Goal: Task Accomplishment & Management: Find specific page/section

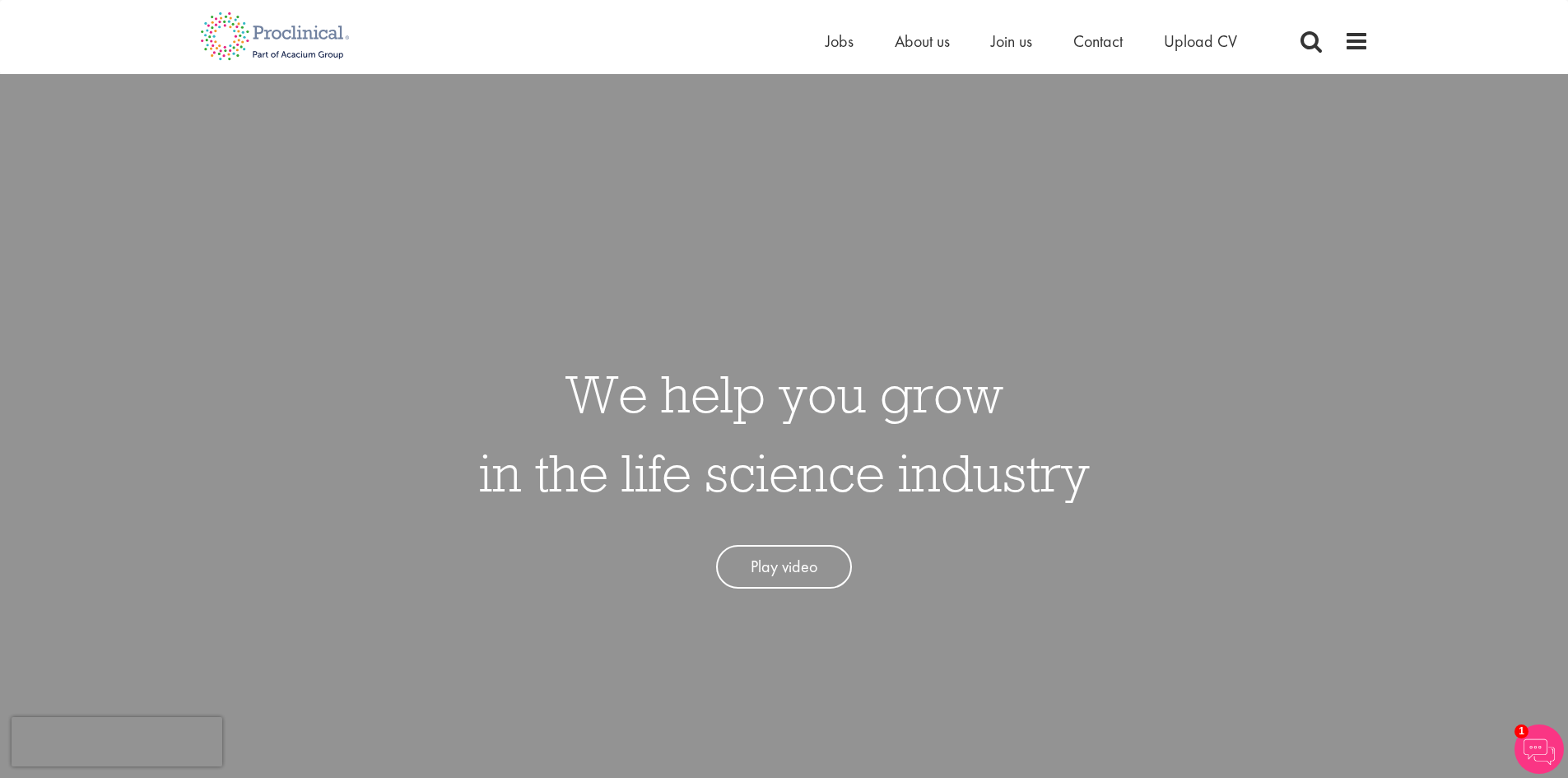
click at [853, 46] on ul "Home Jobs About us Join us Contact Upload CV" at bounding box center [1051, 41] width 453 height 25
click at [833, 46] on span "Jobs" at bounding box center [839, 41] width 28 height 21
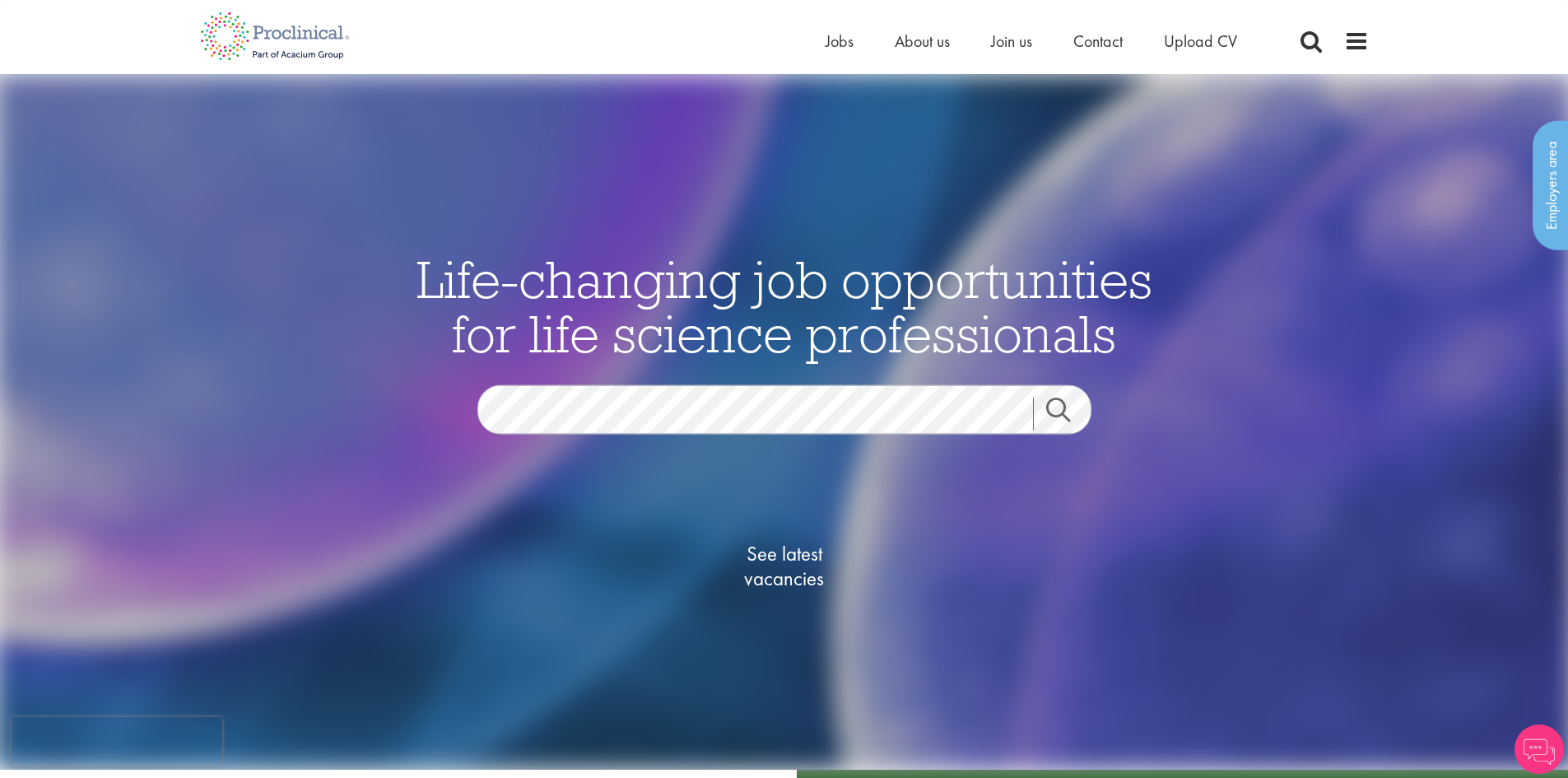
click at [697, 365] on div "Life-changing job opportunities for life science professionals Jobs Search See …" at bounding box center [784, 456] width 823 height 411
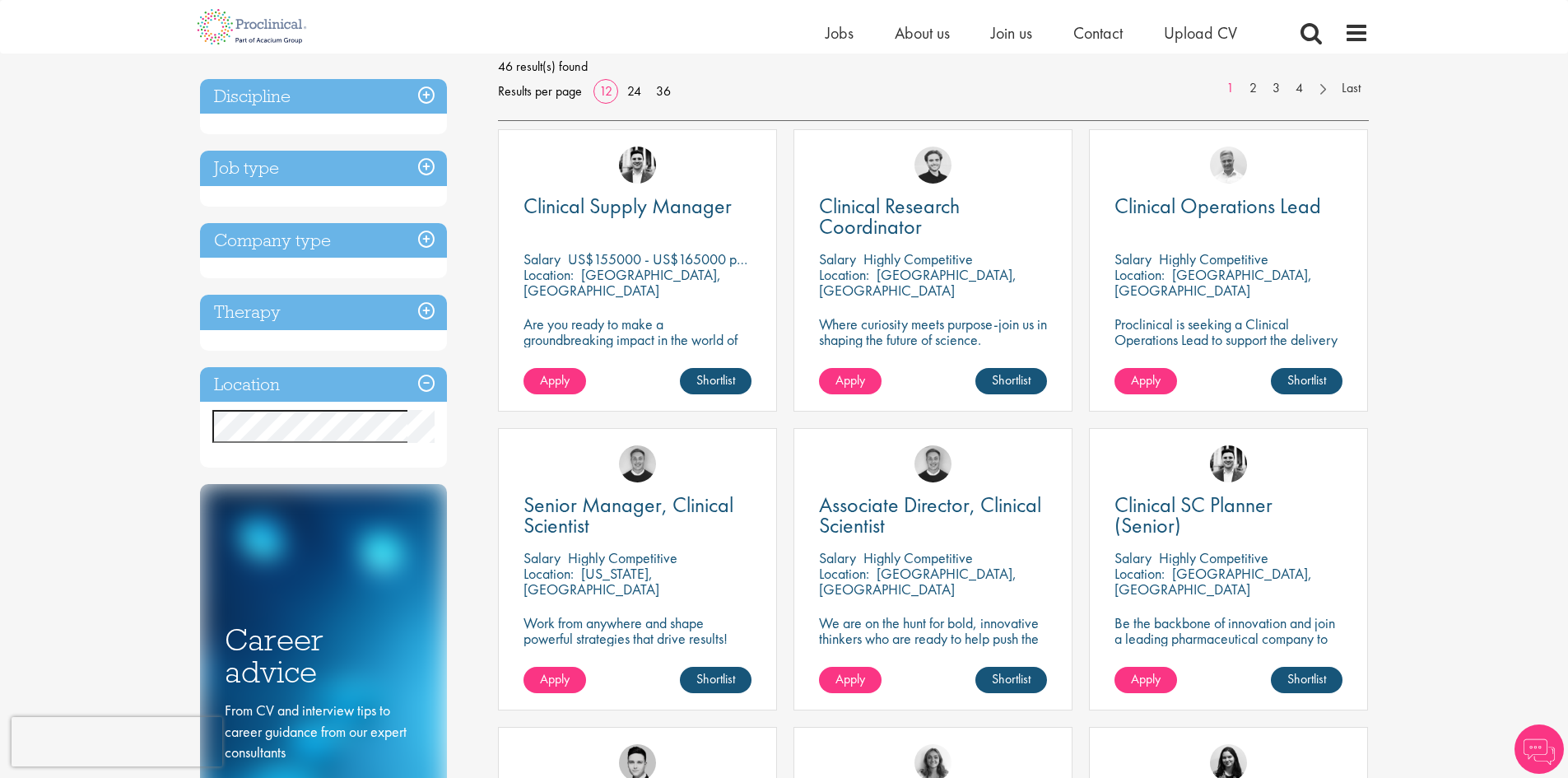
scroll to position [247, 0]
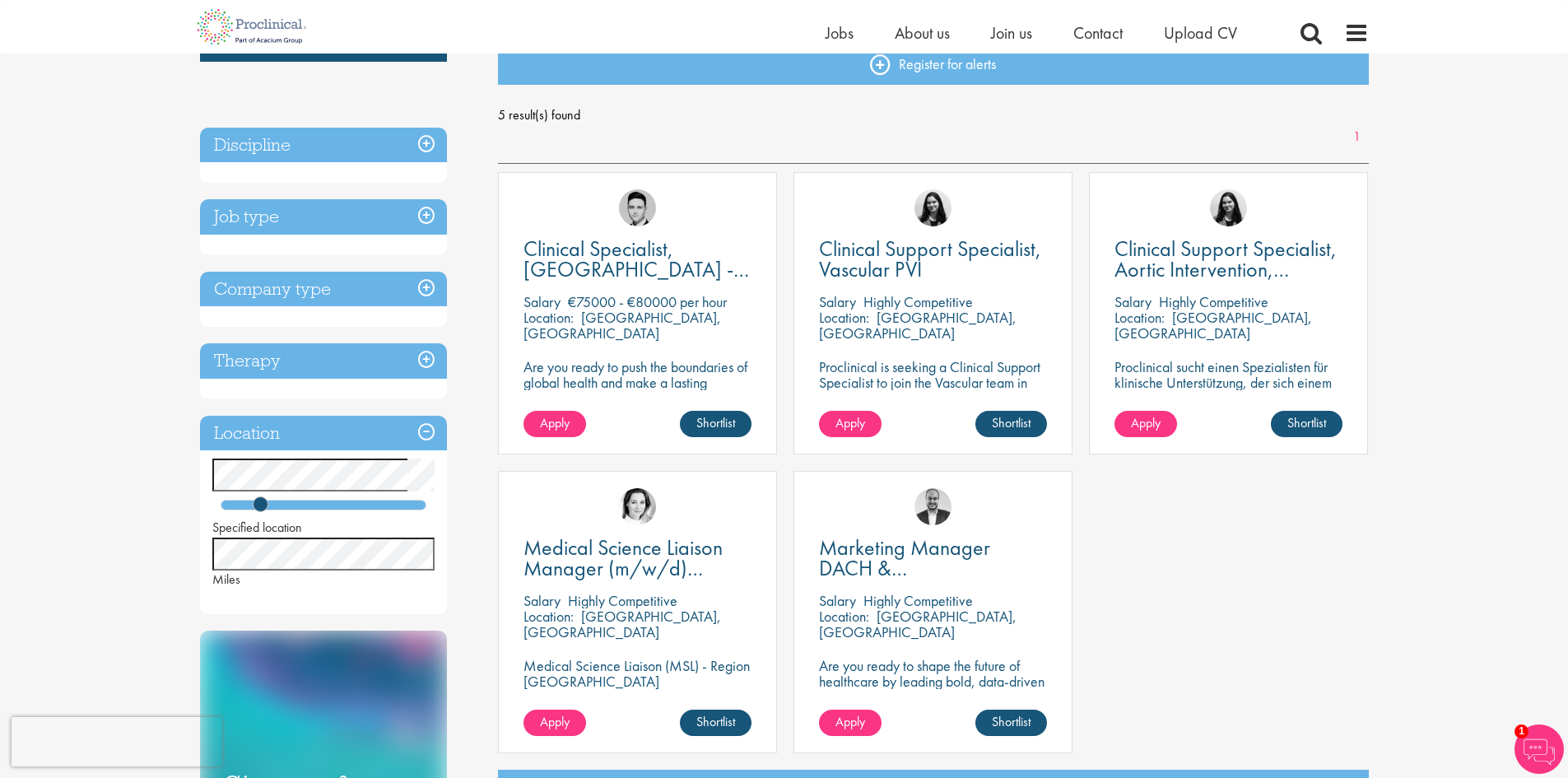
scroll to position [165, 0]
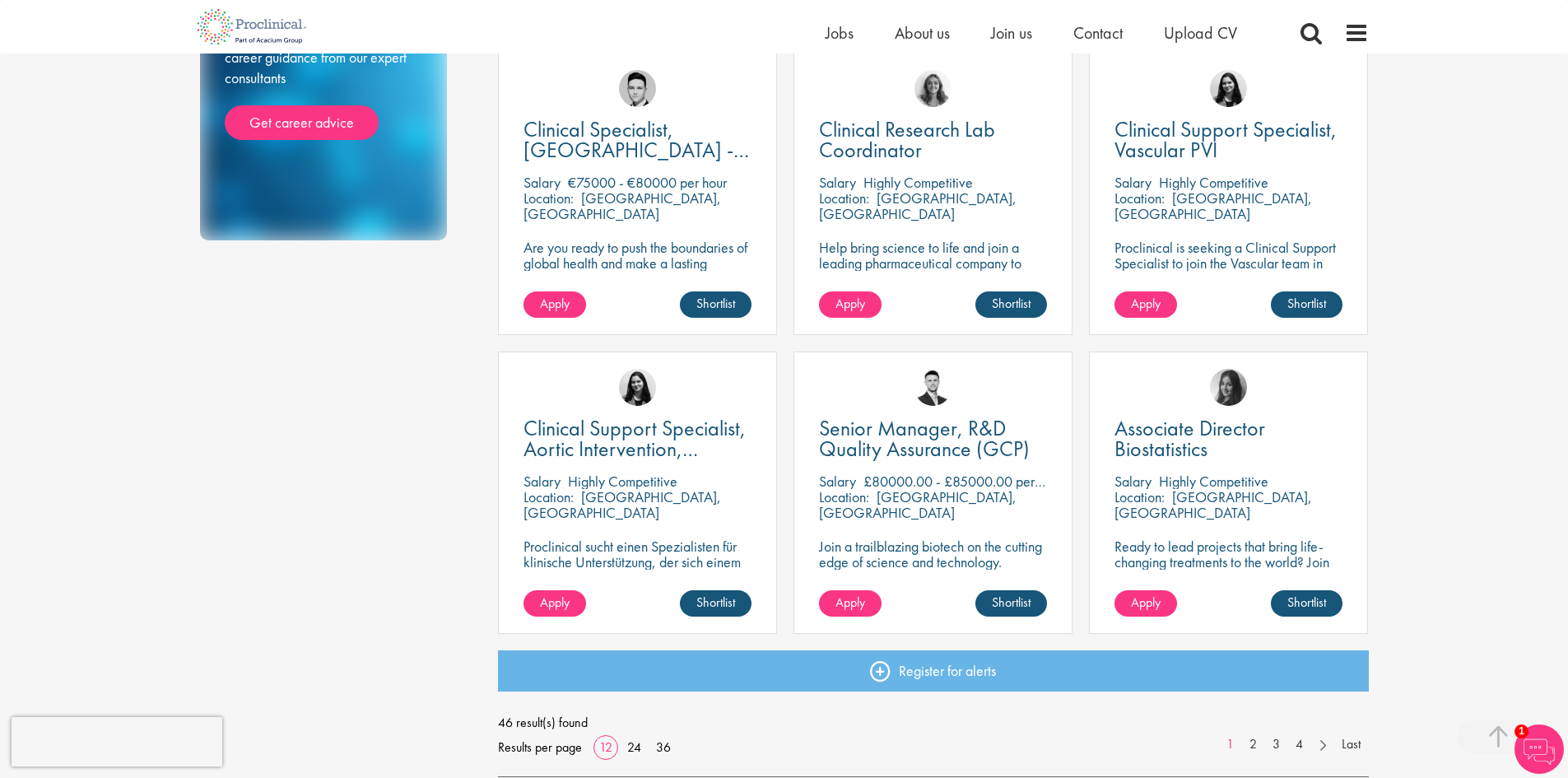
scroll to position [1153, 0]
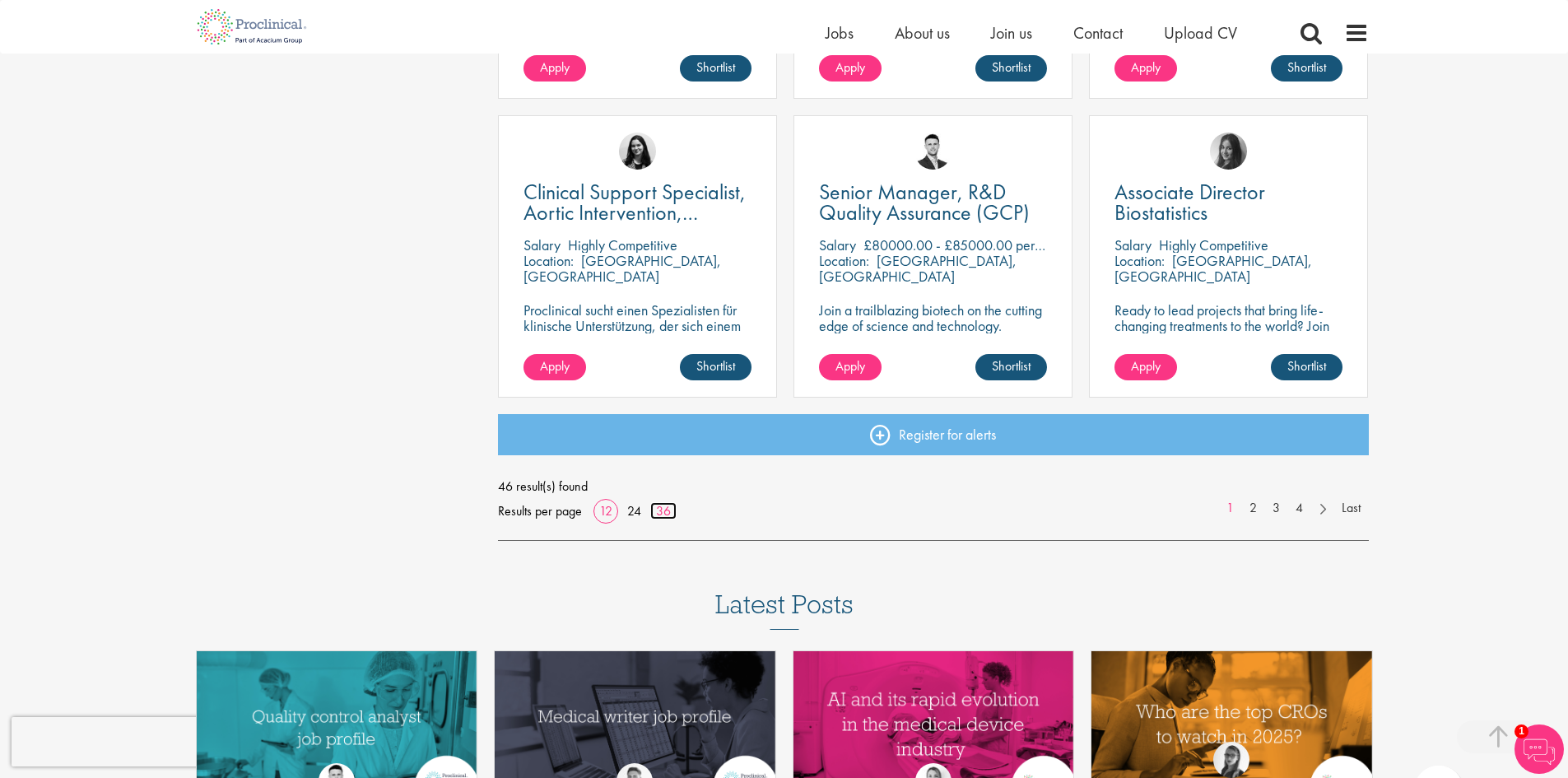
click at [669, 510] on link "36" at bounding box center [664, 510] width 26 height 18
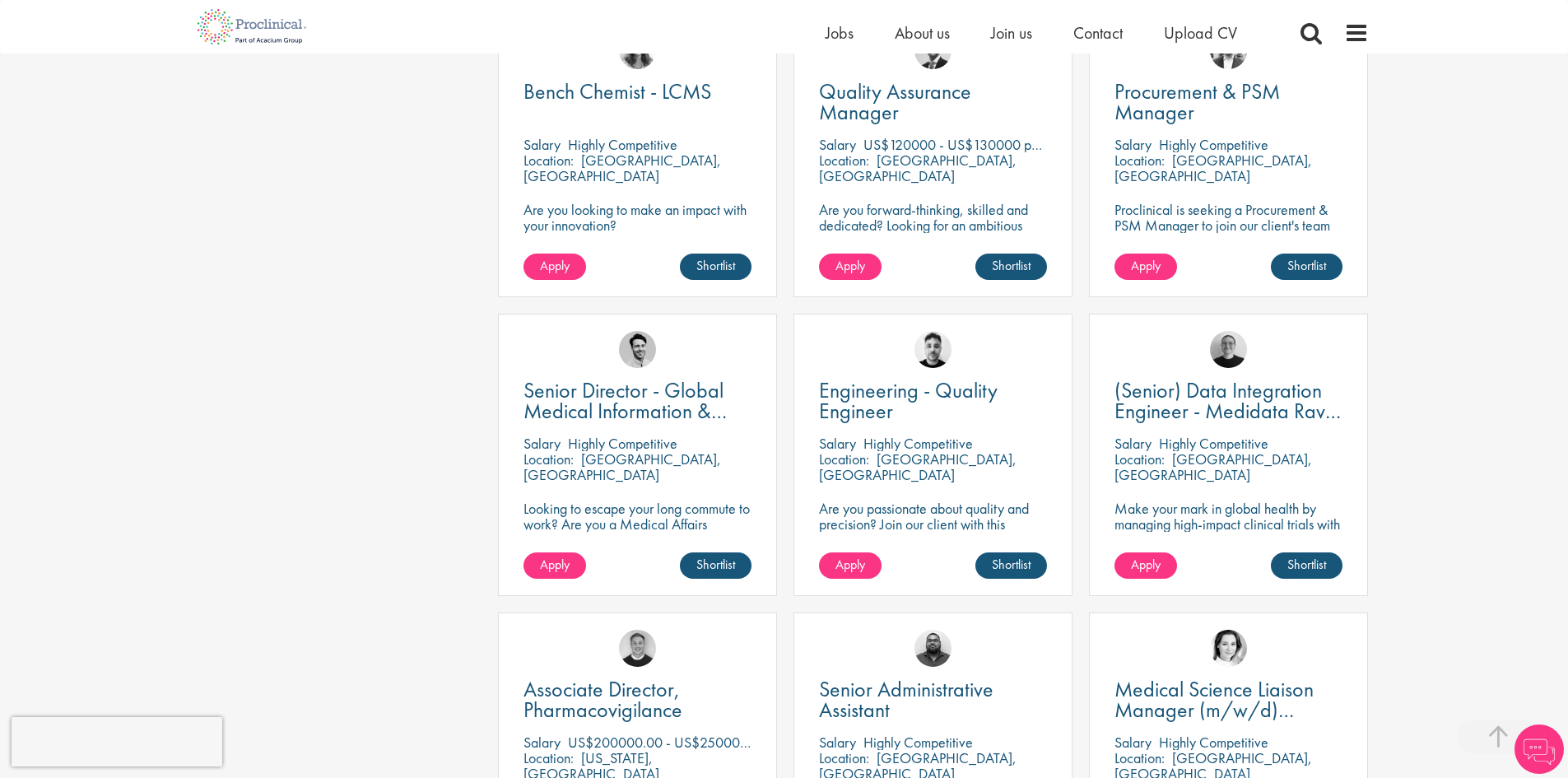
scroll to position [3457, 0]
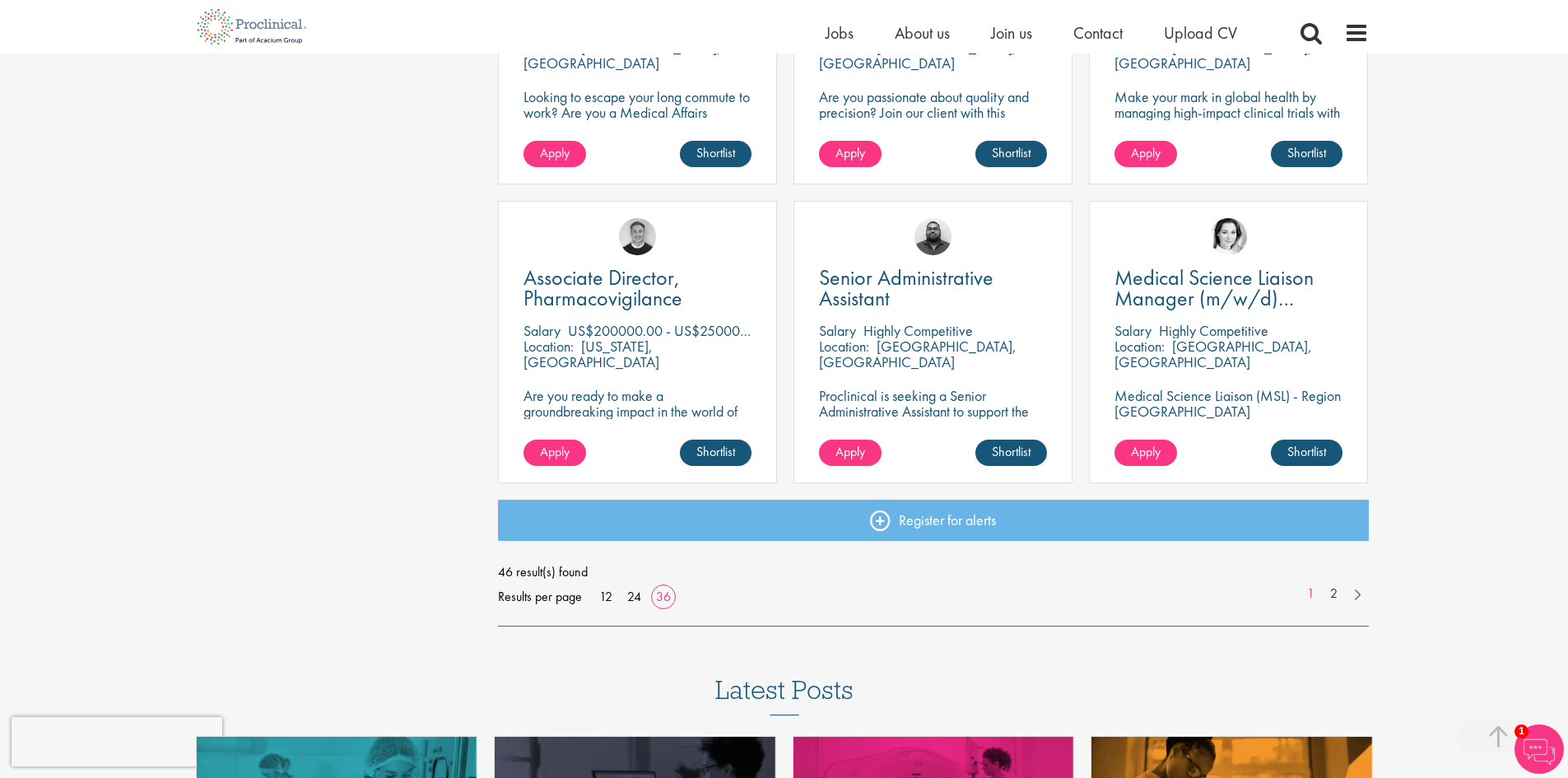
drag, startPoint x: 1371, startPoint y: 594, endPoint x: 1361, endPoint y: 595, distance: 10.0
click at [1359, 595] on link at bounding box center [1357, 593] width 24 height 17
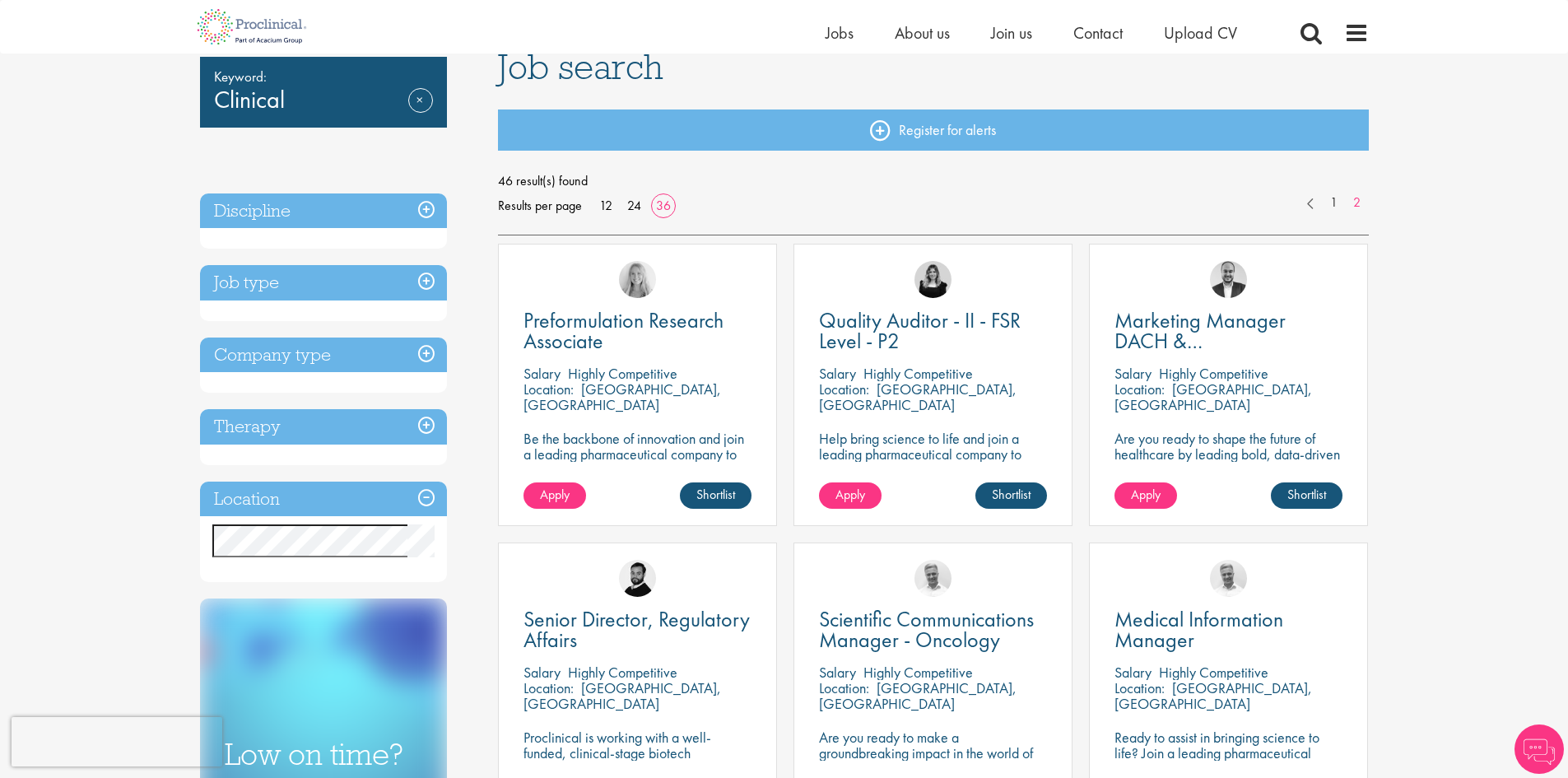
scroll to position [83, 0]
